Goal: Check status

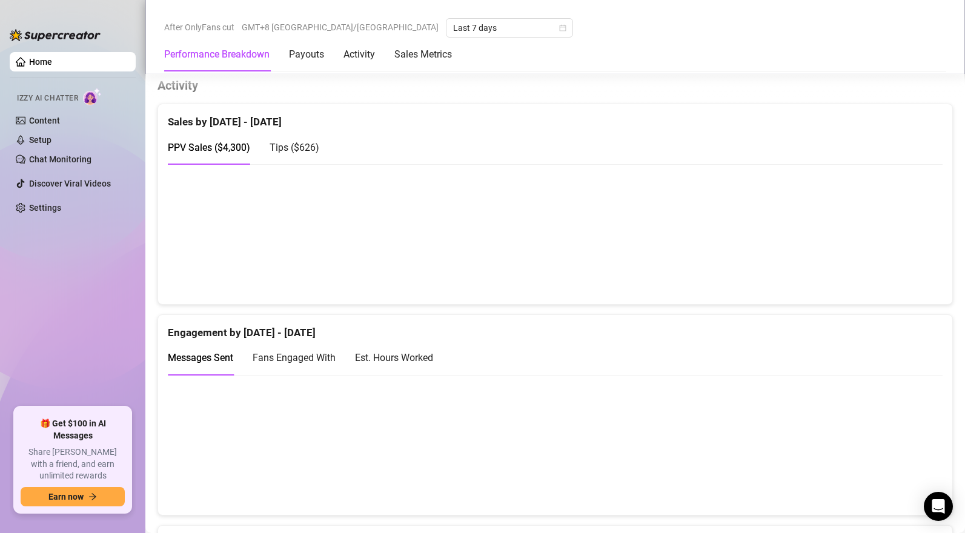
scroll to position [724, 0]
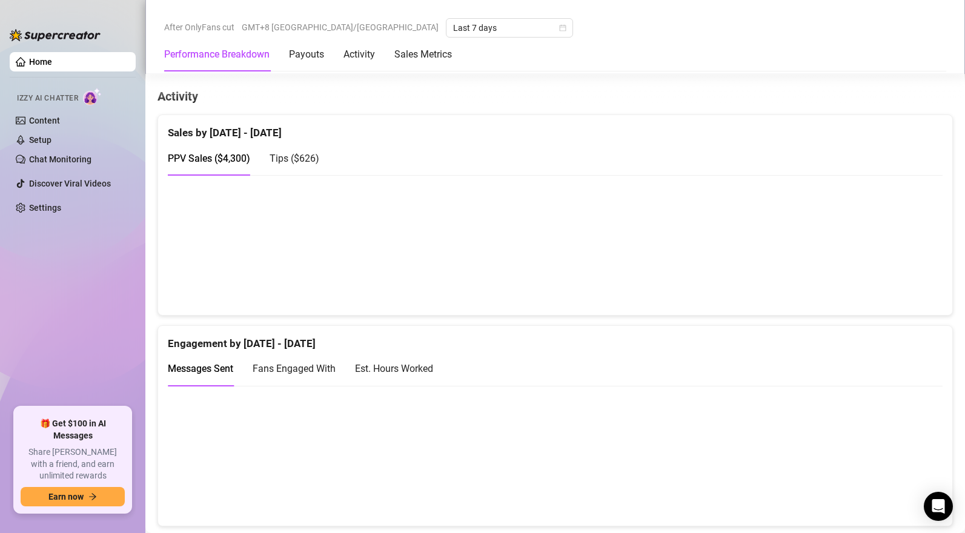
click at [284, 156] on span "Tips ( $626 )" at bounding box center [295, 159] width 50 height 12
click at [207, 156] on span "PPV Sales ( $4,300 )" at bounding box center [209, 159] width 82 height 12
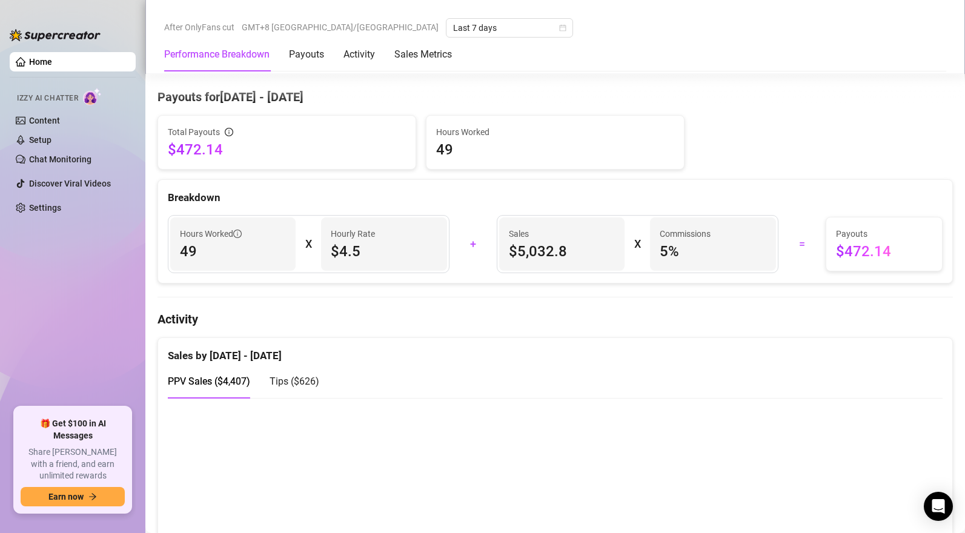
scroll to position [705, 0]
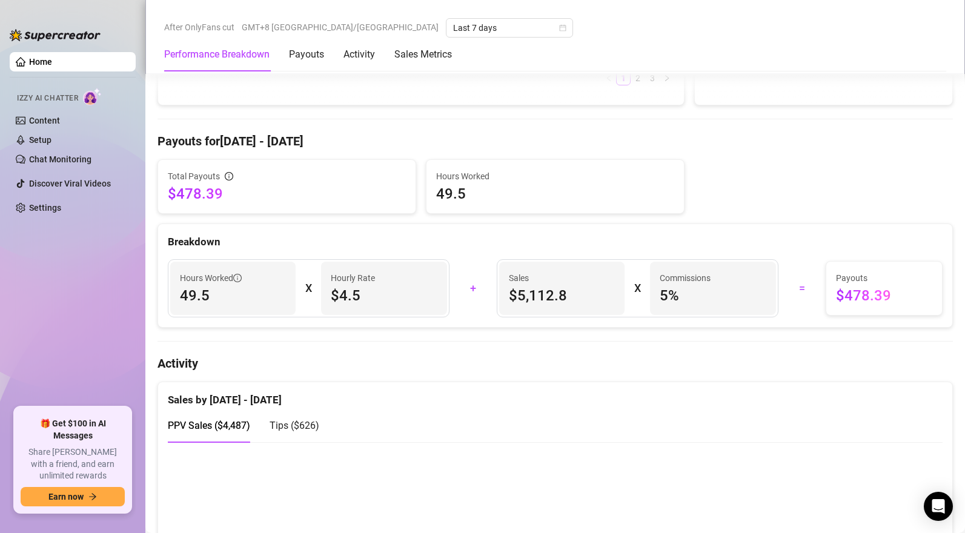
scroll to position [699, 0]
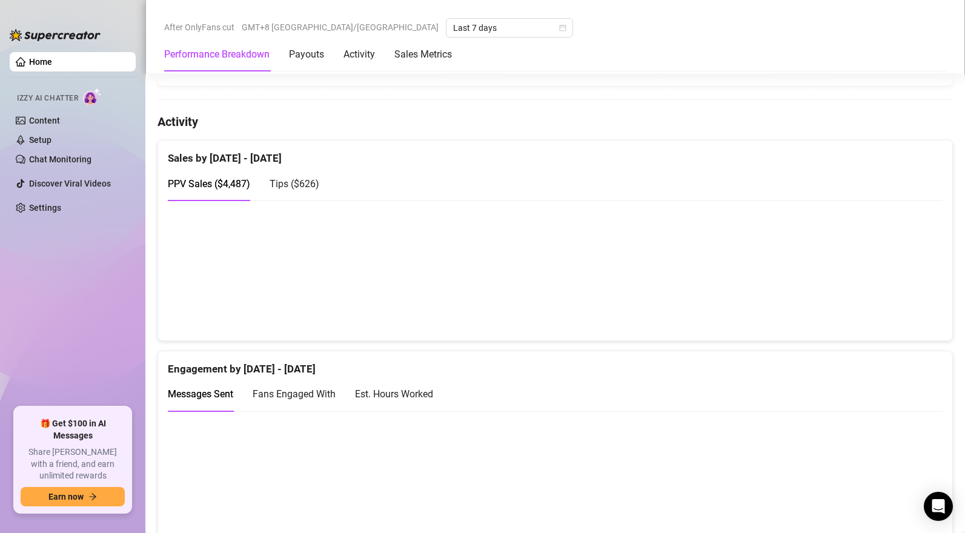
click at [305, 187] on span "Tips ( $626 )" at bounding box center [295, 184] width 50 height 12
click at [188, 182] on span "PPV Sales ( $4,487 )" at bounding box center [209, 184] width 82 height 12
click at [292, 187] on span "Tips ( $626 )" at bounding box center [295, 184] width 50 height 12
